Goal: Task Accomplishment & Management: Manage account settings

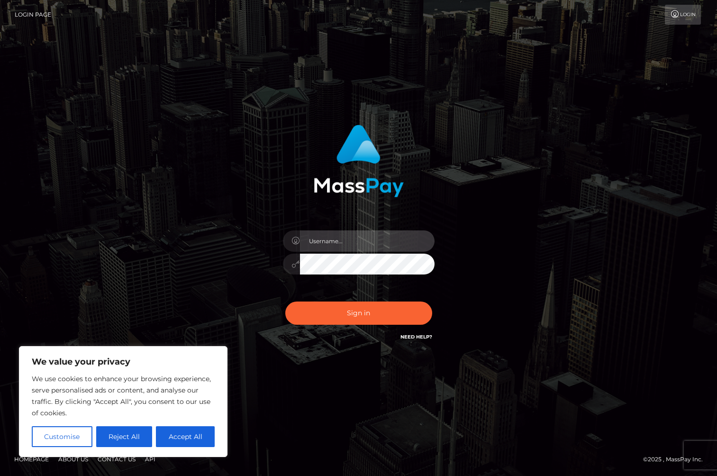
click at [342, 242] on input "text" at bounding box center [367, 240] width 135 height 21
type input "[PERSON_NAME].whop"
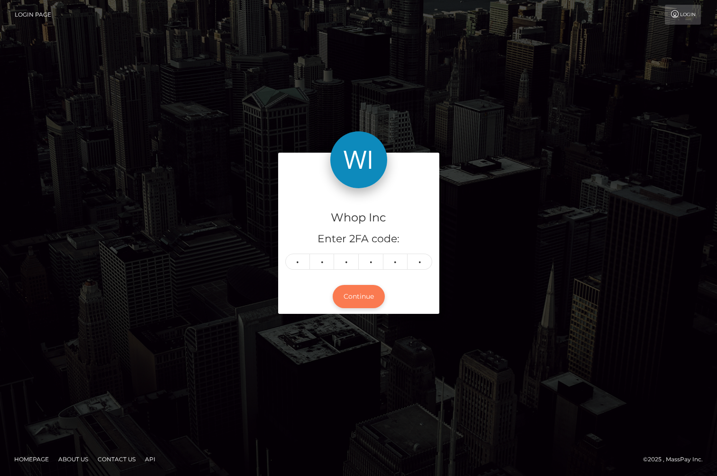
click at [358, 301] on button "Continue" at bounding box center [359, 296] width 52 height 23
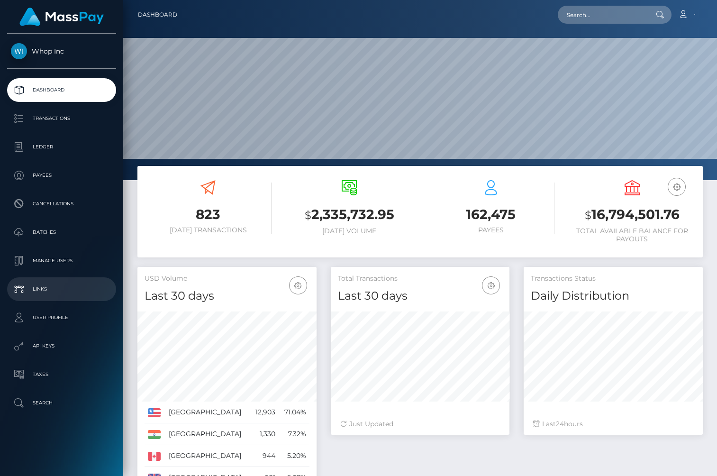
scroll to position [168, 179]
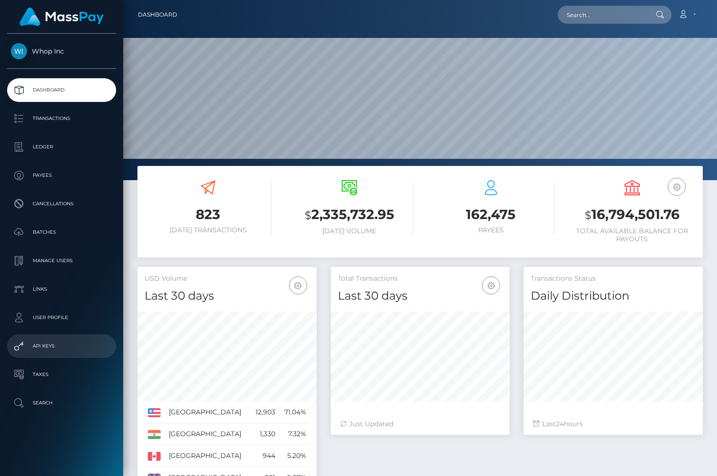
click at [61, 350] on p "API Keys" at bounding box center [61, 346] width 101 height 14
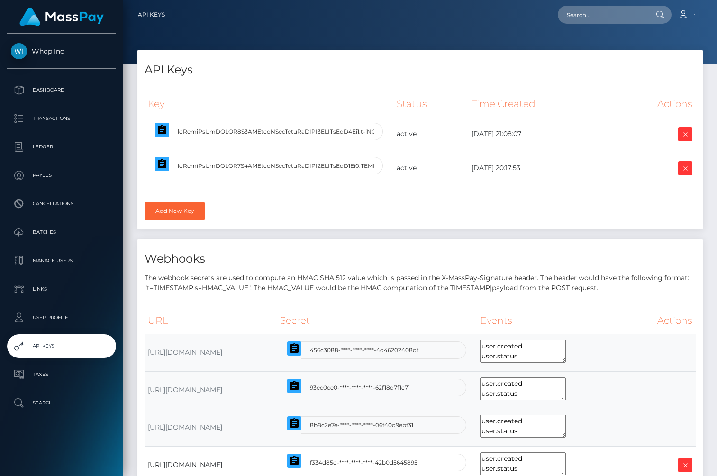
select select
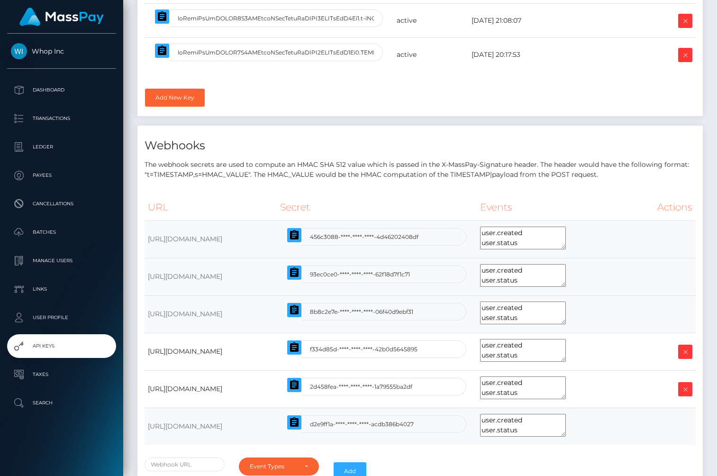
scroll to position [133, 0]
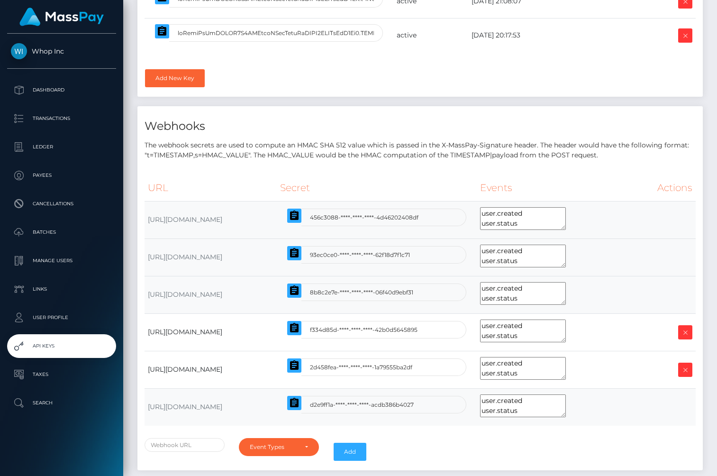
click at [566, 253] on textarea "user.created user.status payout.created payout.status load.created load.status …" at bounding box center [523, 256] width 86 height 23
click at [566, 257] on textarea "user.created user.status payout.created payout.status load.created load.status …" at bounding box center [523, 256] width 86 height 23
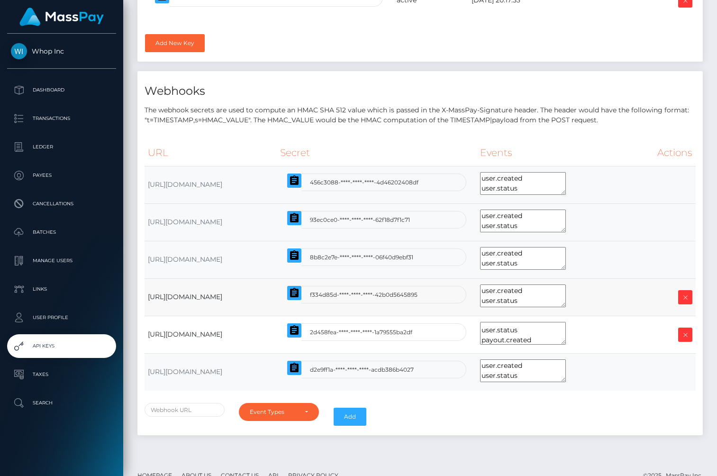
scroll to position [163, 0]
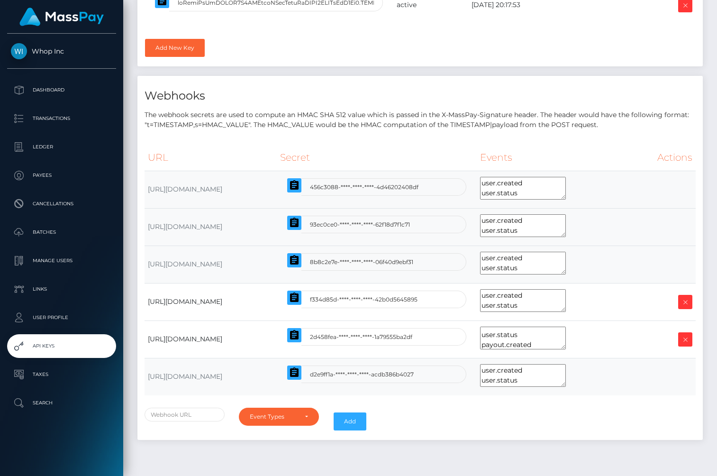
click at [673, 260] on td at bounding box center [662, 264] width 68 height 37
drag, startPoint x: 378, startPoint y: 265, endPoint x: 404, endPoint y: 265, distance: 25.6
click at [277, 265] on td "https://welcomed-bobcat-separately.ngrok-free.app/api/v3/payments/masspay" at bounding box center [211, 264] width 132 height 37
click at [287, 416] on div "Event Types" at bounding box center [273, 417] width 47 height 8
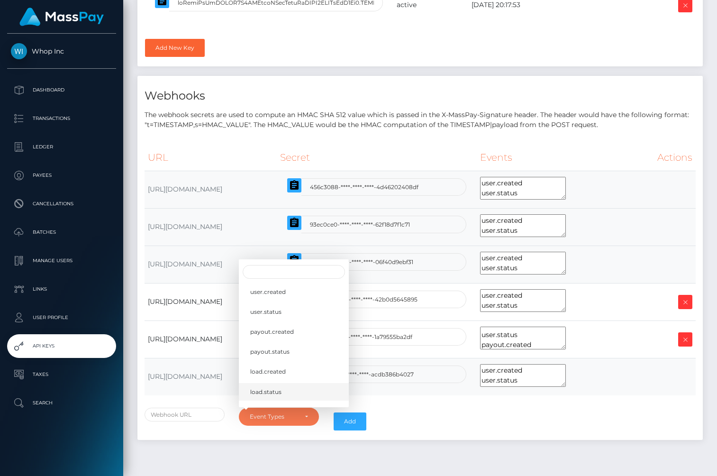
scroll to position [217, 0]
click at [448, 421] on div "user.created user.status payout.created payout.status load.created load.status …" at bounding box center [421, 422] width 566 height 28
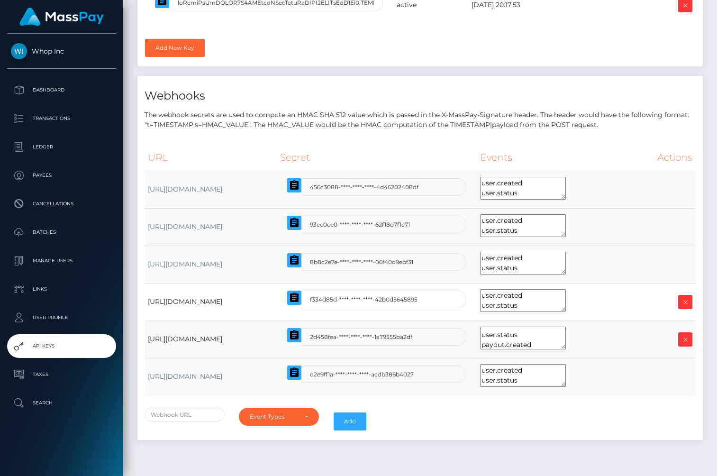
drag, startPoint x: 221, startPoint y: 339, endPoint x: 341, endPoint y: 339, distance: 119.5
click at [277, 339] on td "https://data.whop.com/api/v3/payments/masspay" at bounding box center [211, 339] width 132 height 37
